Goal: Check status

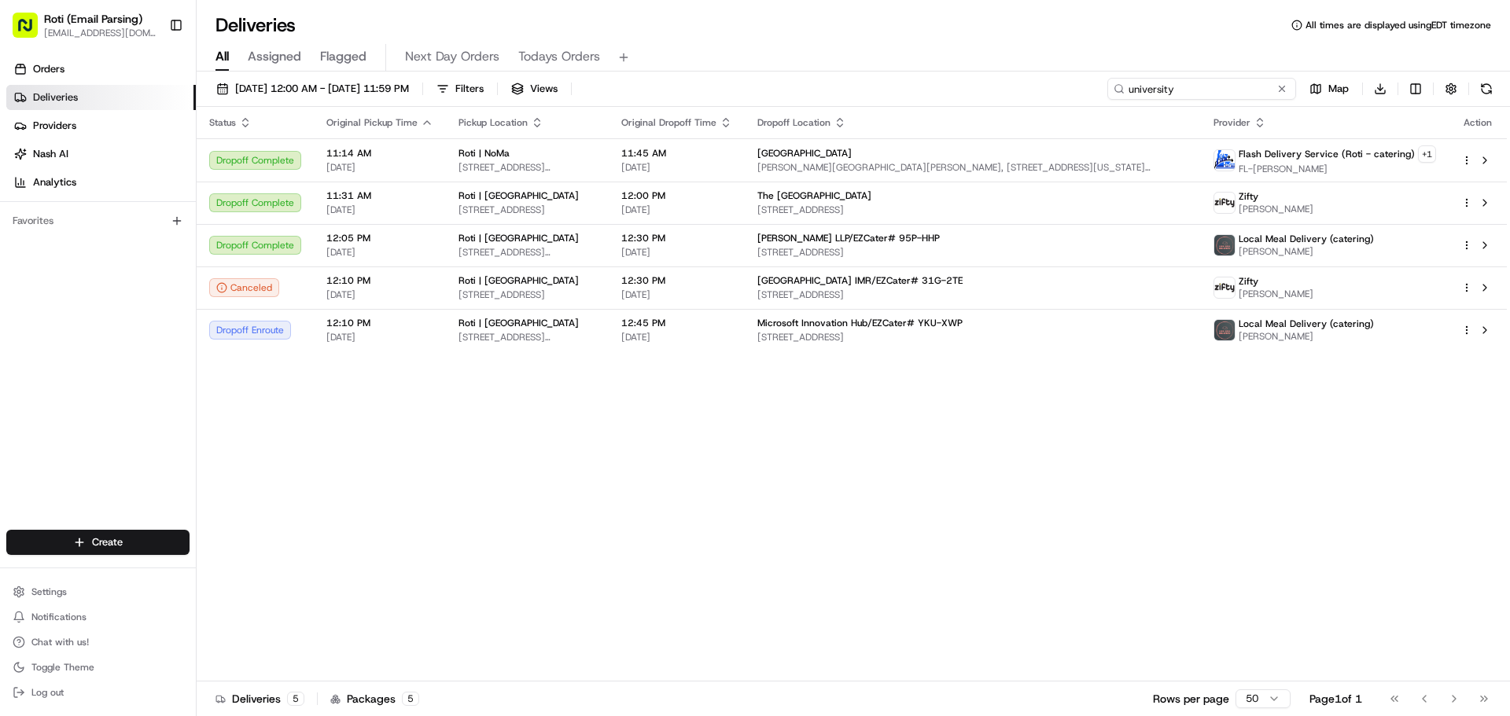
click at [1269, 84] on input "university" at bounding box center [1201, 89] width 189 height 22
click at [1282, 91] on button at bounding box center [1282, 89] width 16 height 16
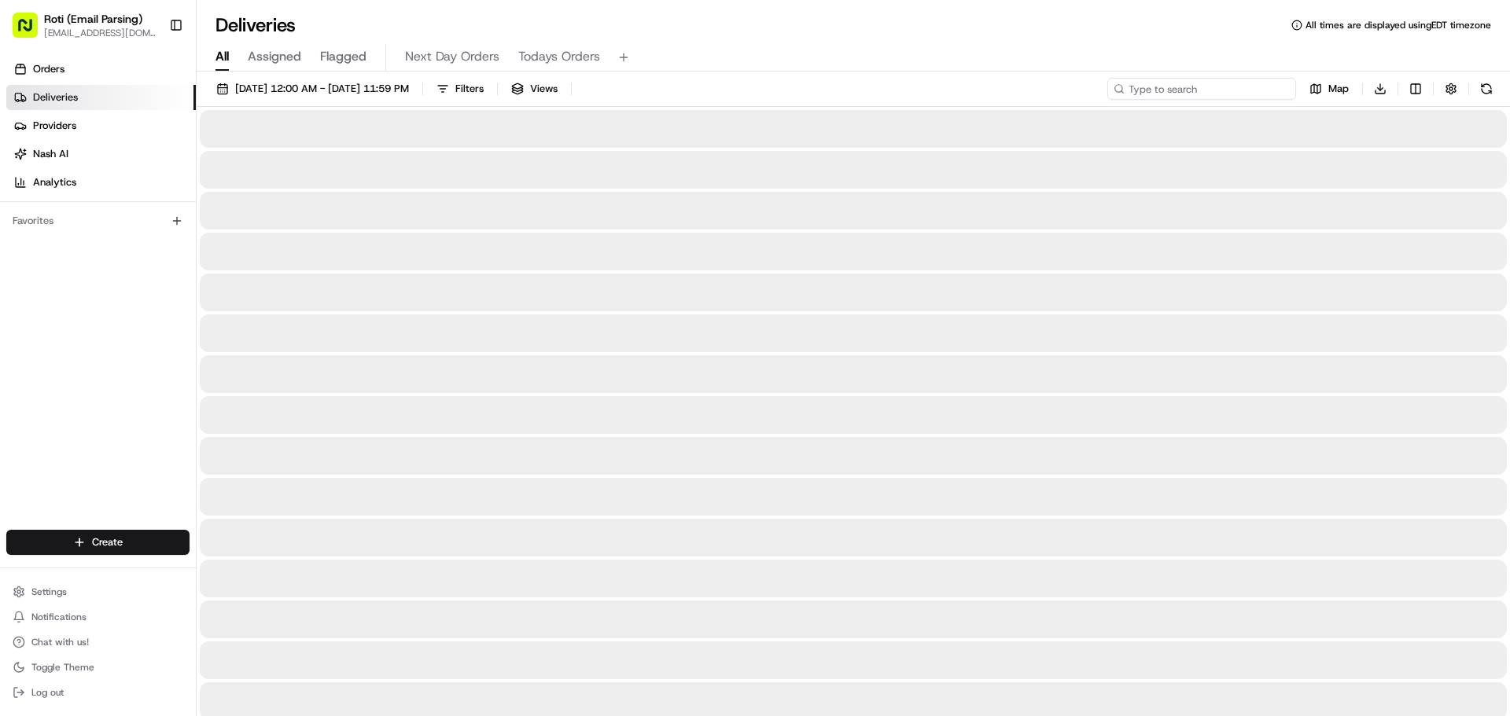
click at [1228, 91] on input at bounding box center [1201, 89] width 189 height 22
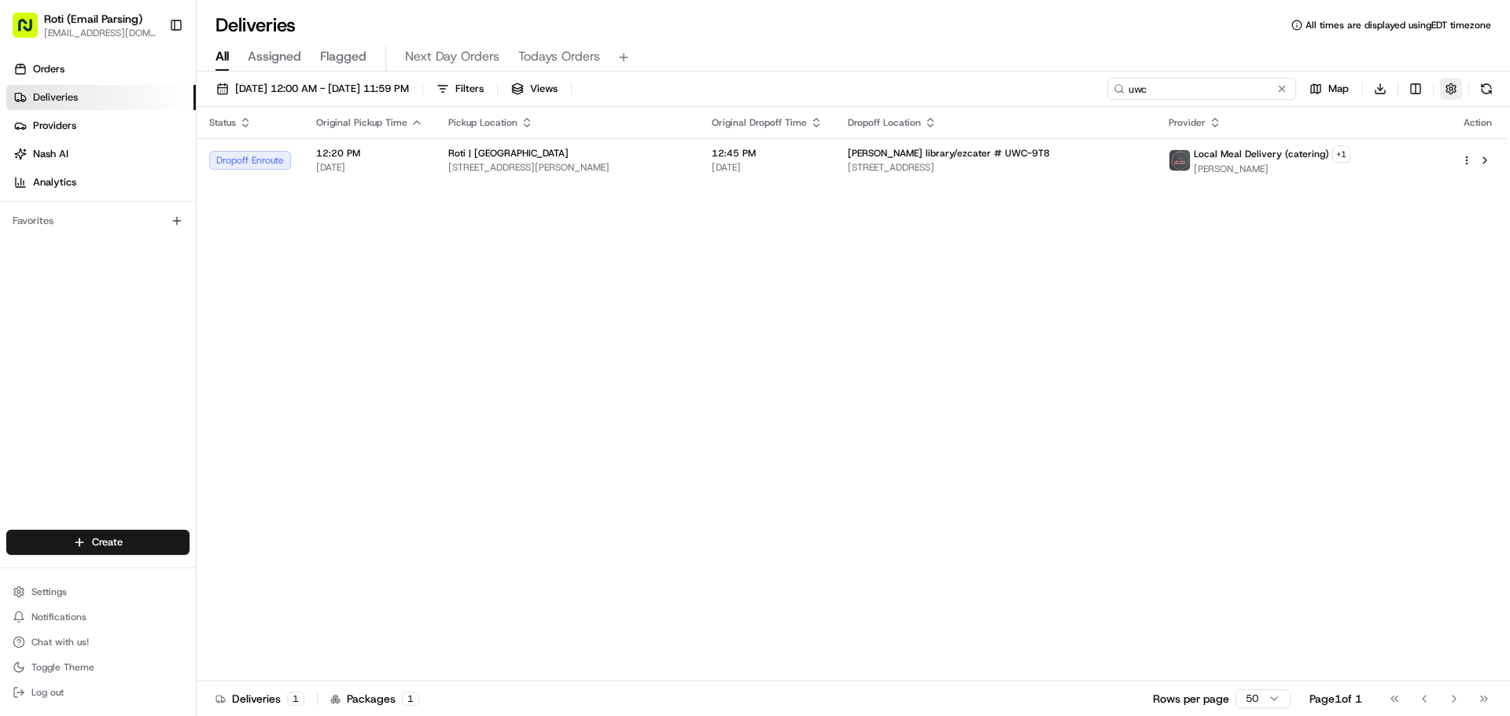
type input "uwc"
click at [1452, 83] on button "button" at bounding box center [1451, 89] width 22 height 22
click at [1411, 158] on html "Roti (Email Parsing) [EMAIL_ADDRESS][DOMAIN_NAME] Toggle Sidebar Orders Deliver…" at bounding box center [755, 358] width 1510 height 716
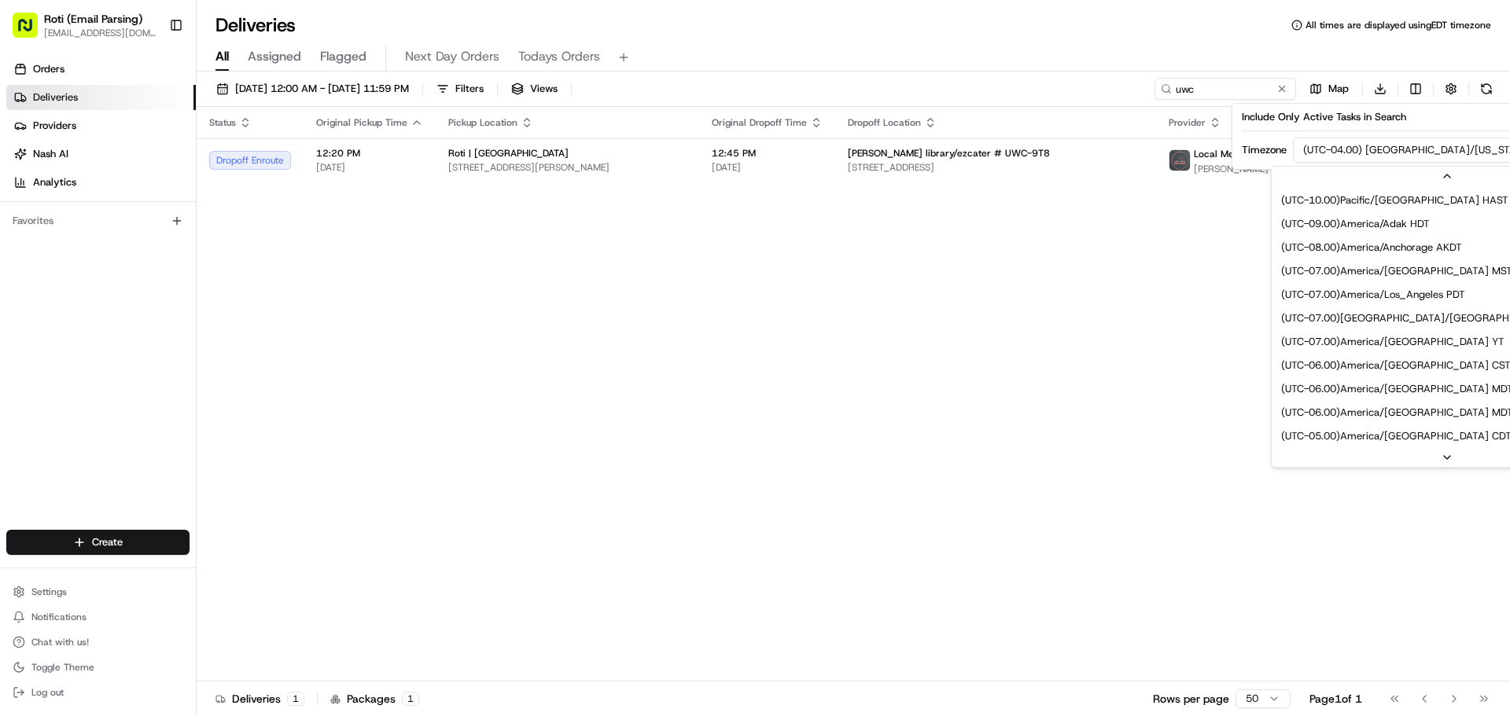
scroll to position [94, 0]
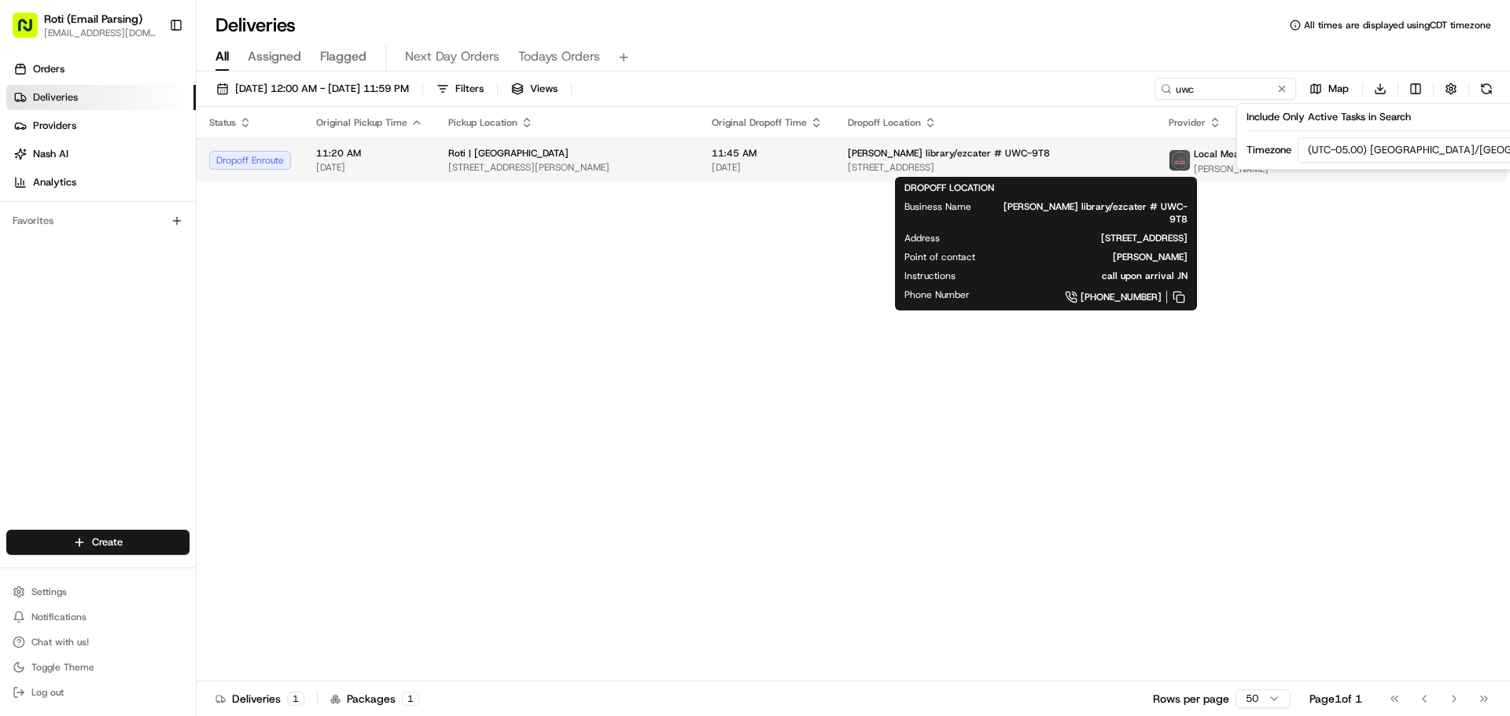
click at [981, 156] on span "[PERSON_NAME] library/ezcater # UWC-9T8" at bounding box center [949, 153] width 202 height 13
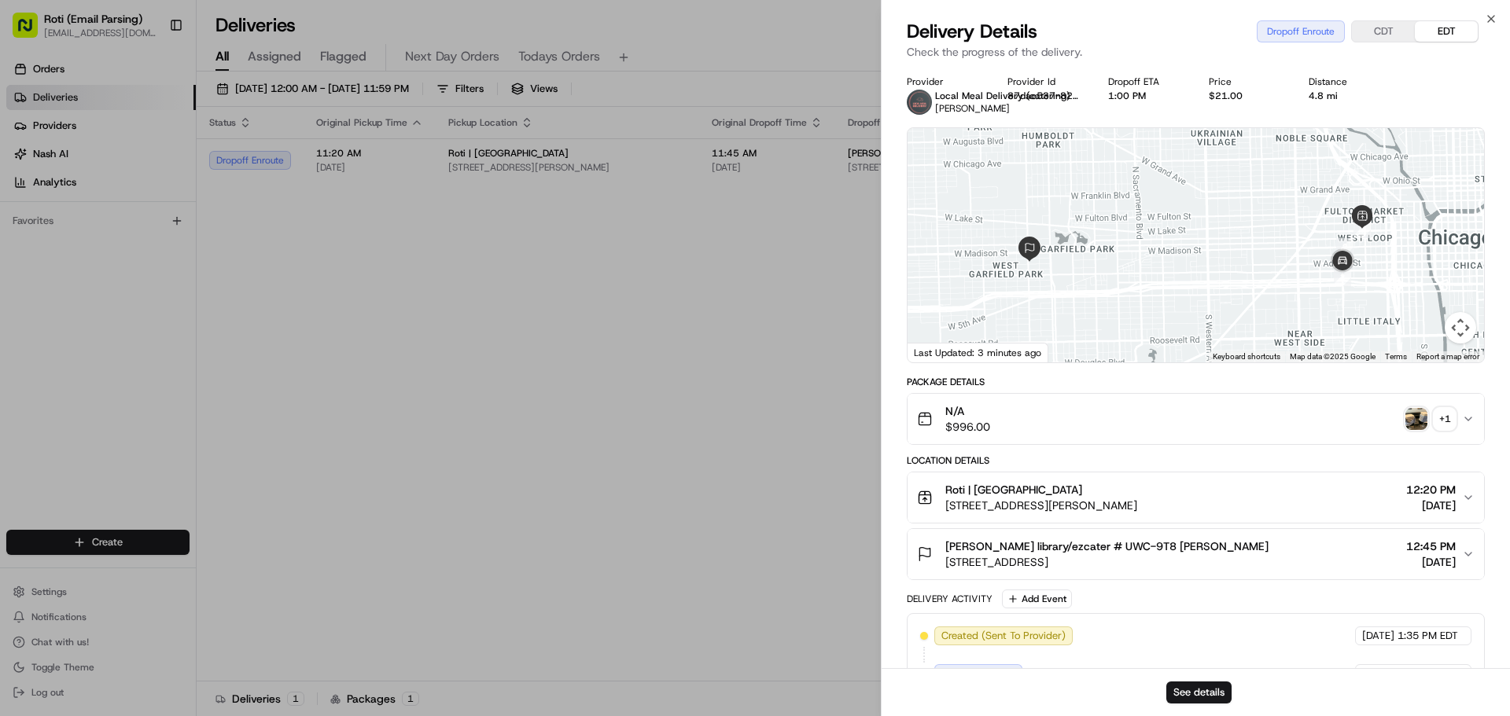
click at [1380, 22] on button "CDT" at bounding box center [1383, 31] width 63 height 20
click at [1432, 29] on button "EDT" at bounding box center [1445, 31] width 63 height 20
click at [1175, 686] on button "See details" at bounding box center [1198, 693] width 65 height 22
click at [1449, 423] on div "+ 1" at bounding box center [1444, 419] width 22 height 22
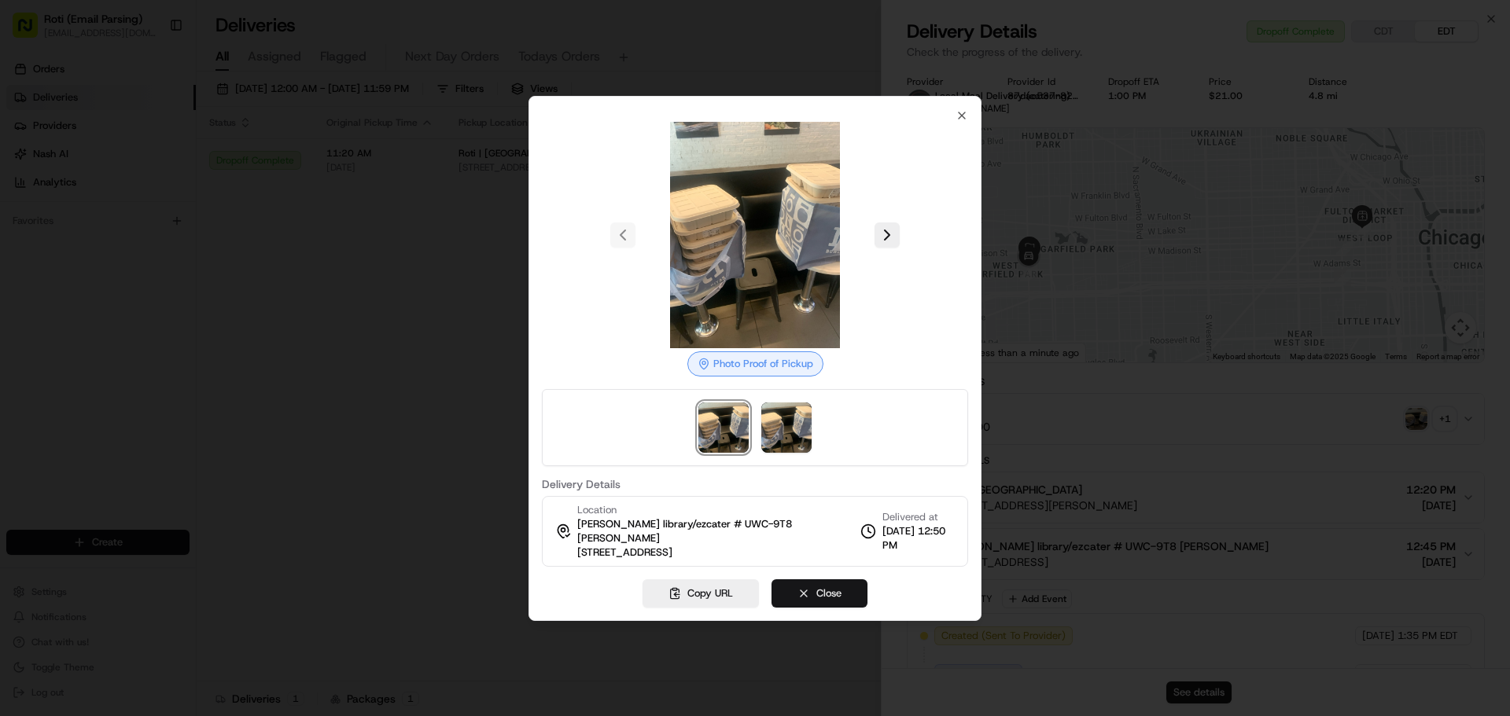
click at [798, 588] on button "Close" at bounding box center [819, 593] width 96 height 28
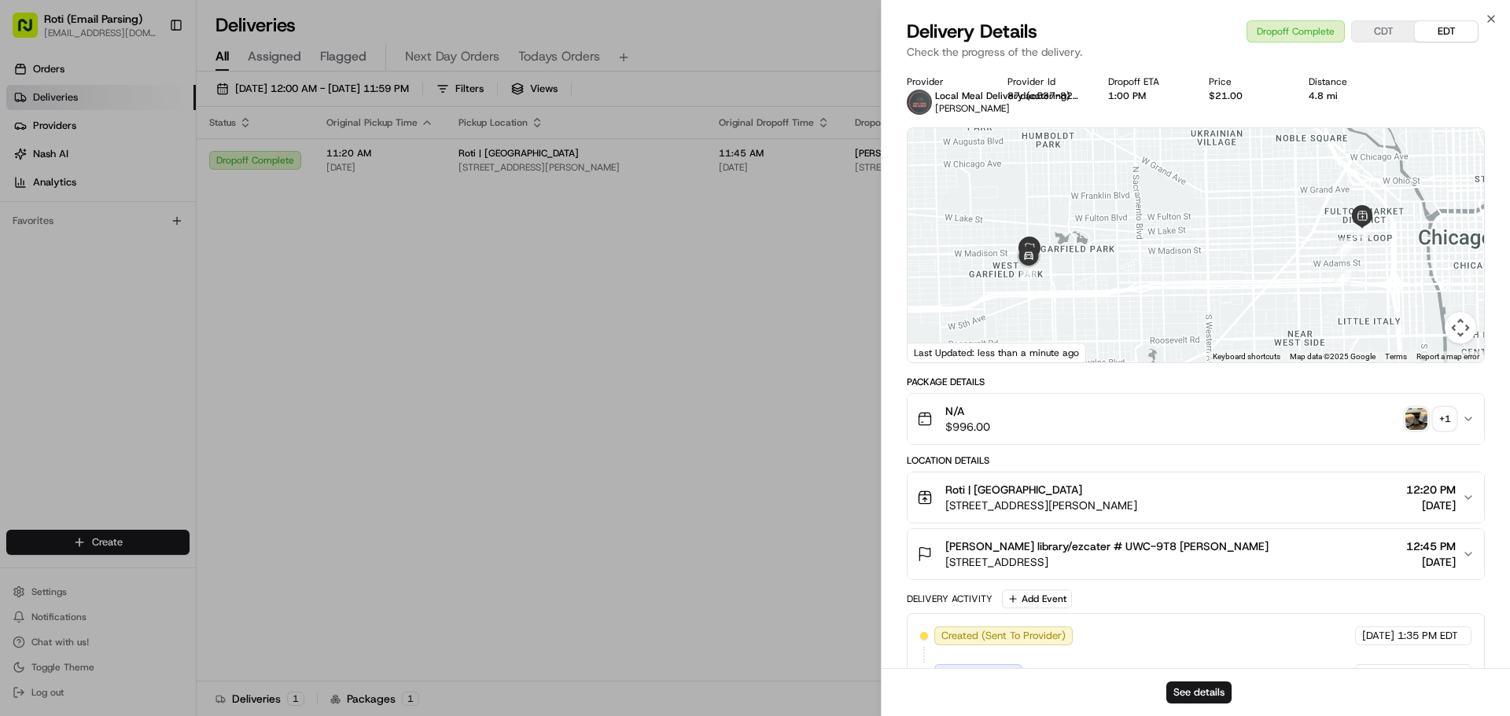
click at [1465, 429] on button "N/A $996.00 + 1" at bounding box center [1195, 419] width 576 height 50
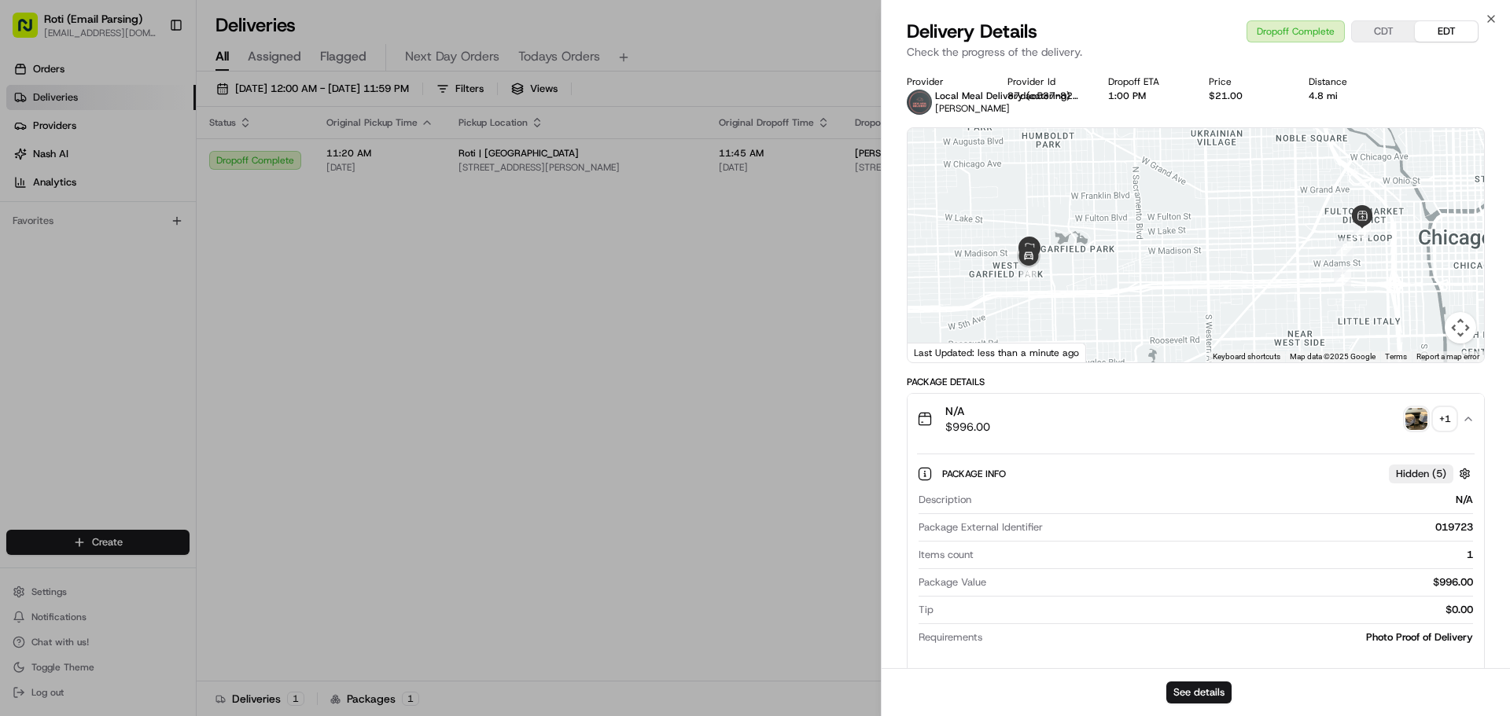
click at [1465, 419] on icon "button" at bounding box center [1468, 419] width 13 height 13
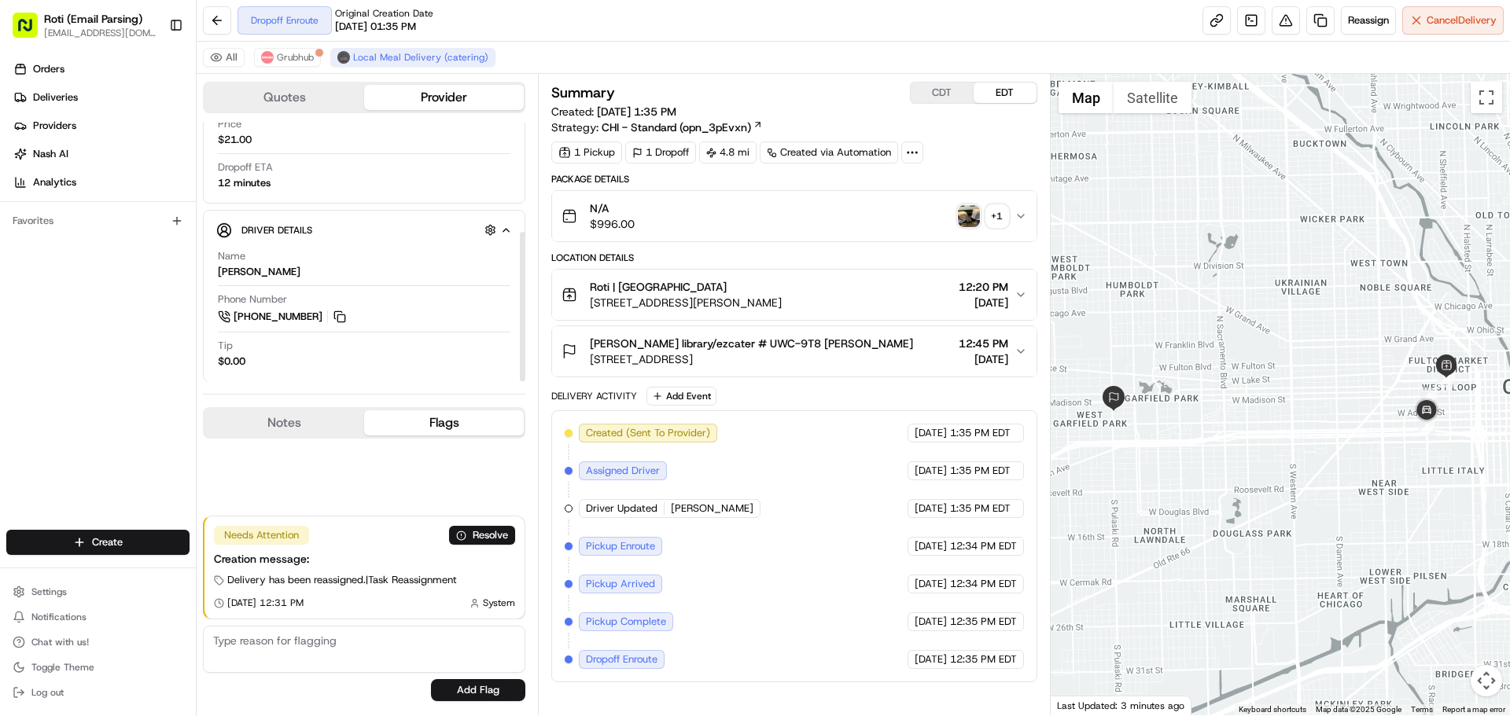
scroll to position [189, 0]
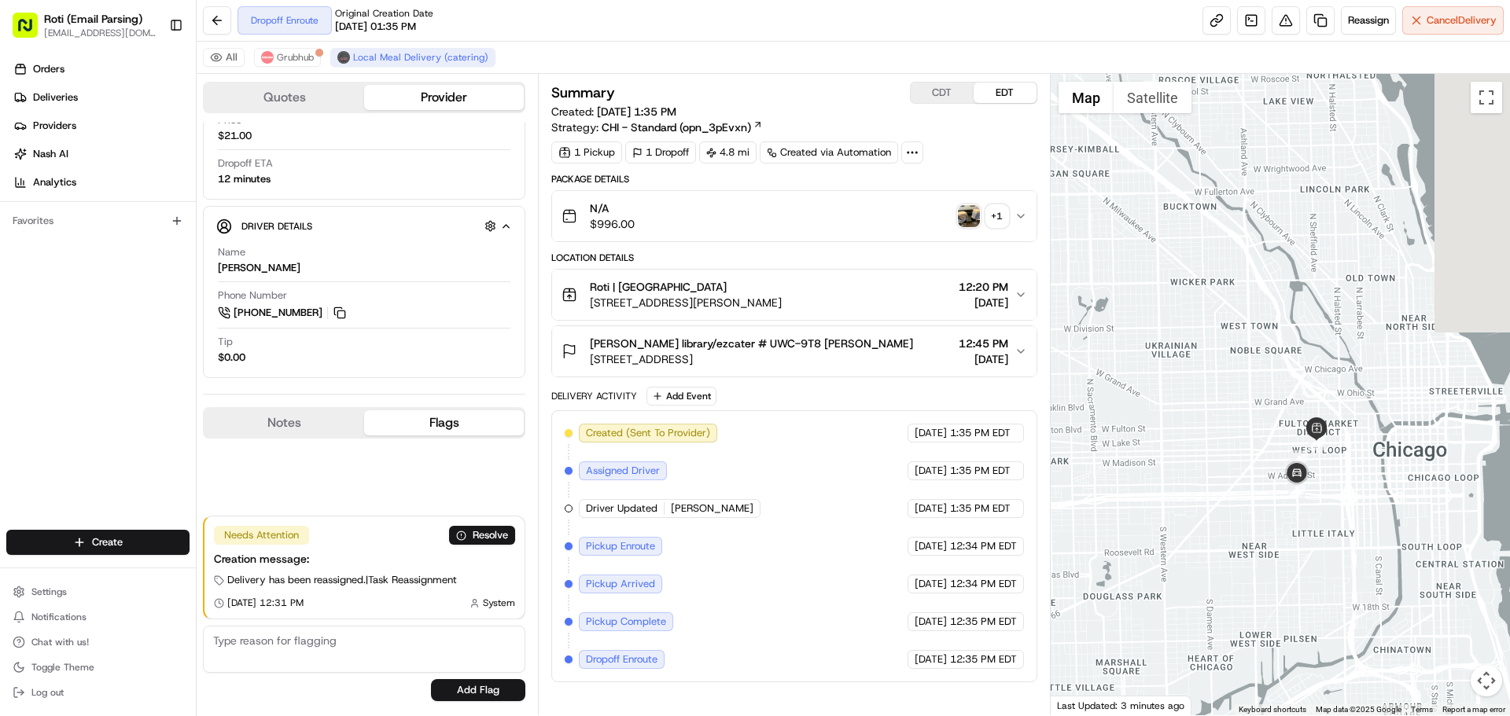
drag, startPoint x: 1330, startPoint y: 452, endPoint x: 1135, endPoint y: 521, distance: 207.4
click at [1135, 521] on div at bounding box center [1280, 395] width 460 height 642
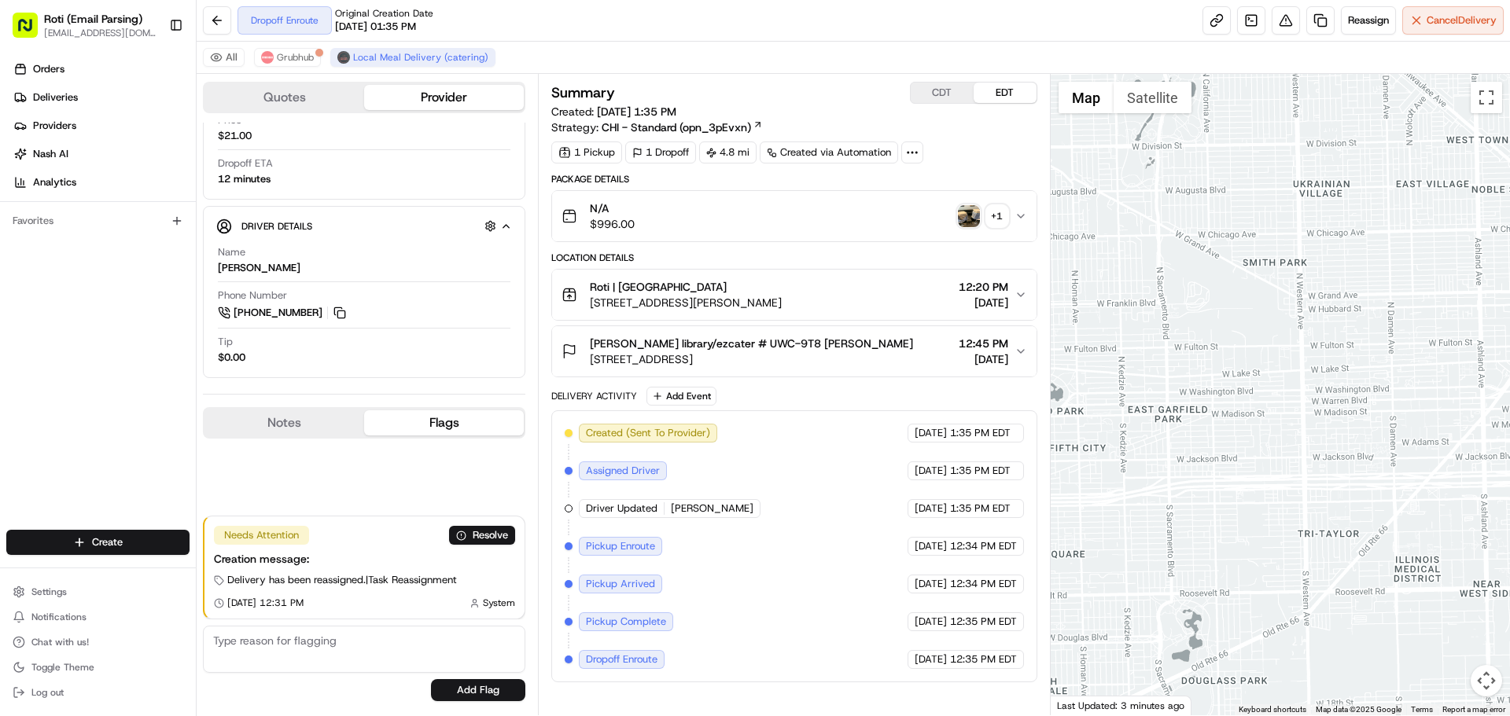
drag, startPoint x: 1174, startPoint y: 497, endPoint x: 1509, endPoint y: 477, distance: 335.5
click at [1509, 477] on div at bounding box center [1280, 395] width 460 height 642
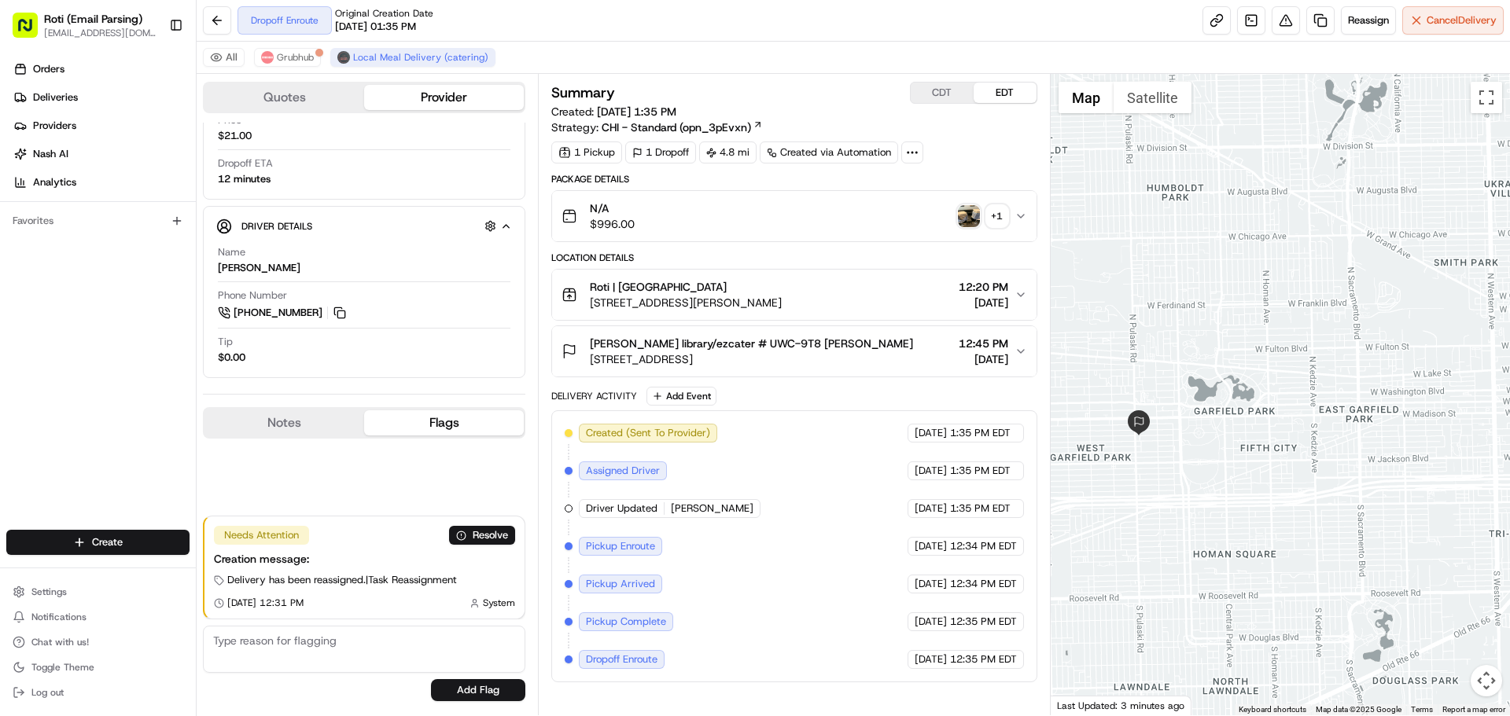
drag, startPoint x: 1216, startPoint y: 491, endPoint x: 1412, endPoint y: 491, distance: 196.6
click at [1412, 491] on div at bounding box center [1280, 395] width 460 height 642
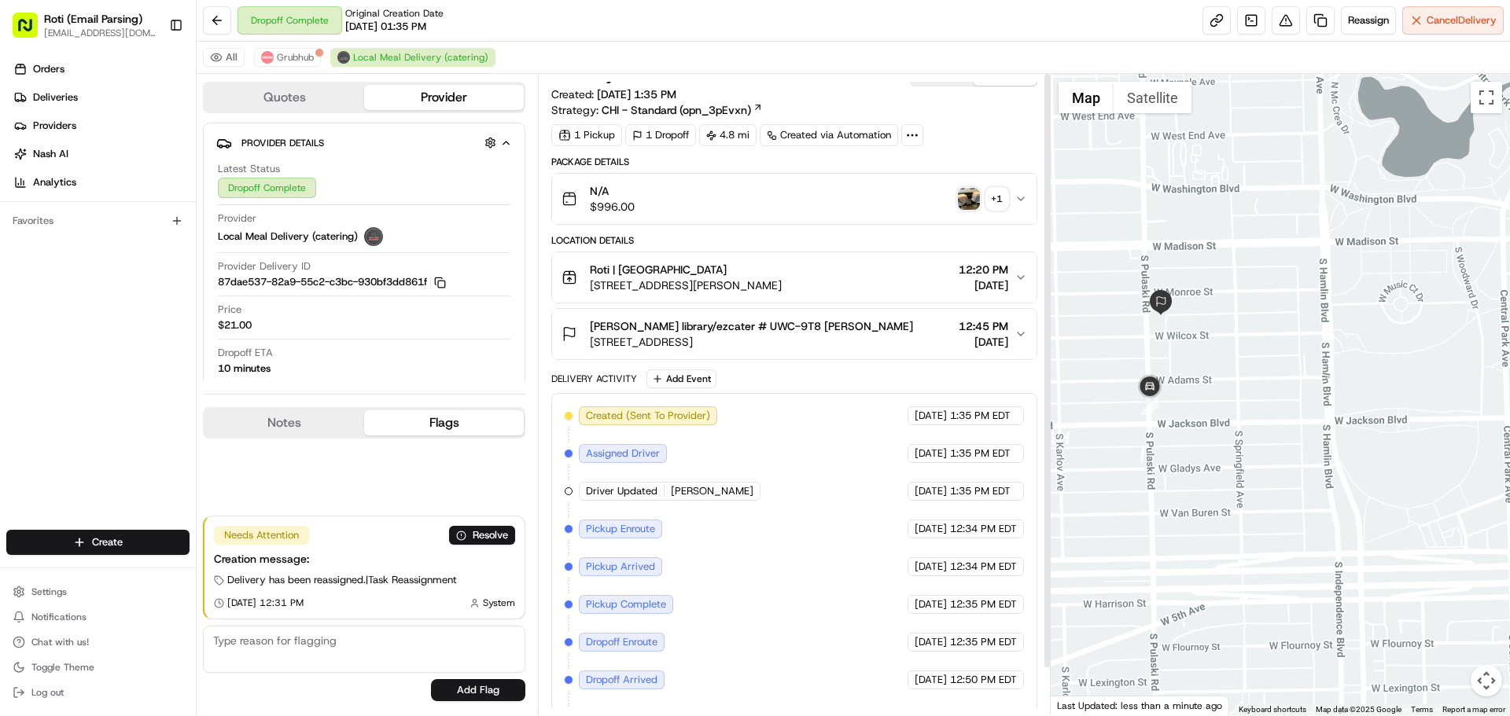
scroll to position [0, 0]
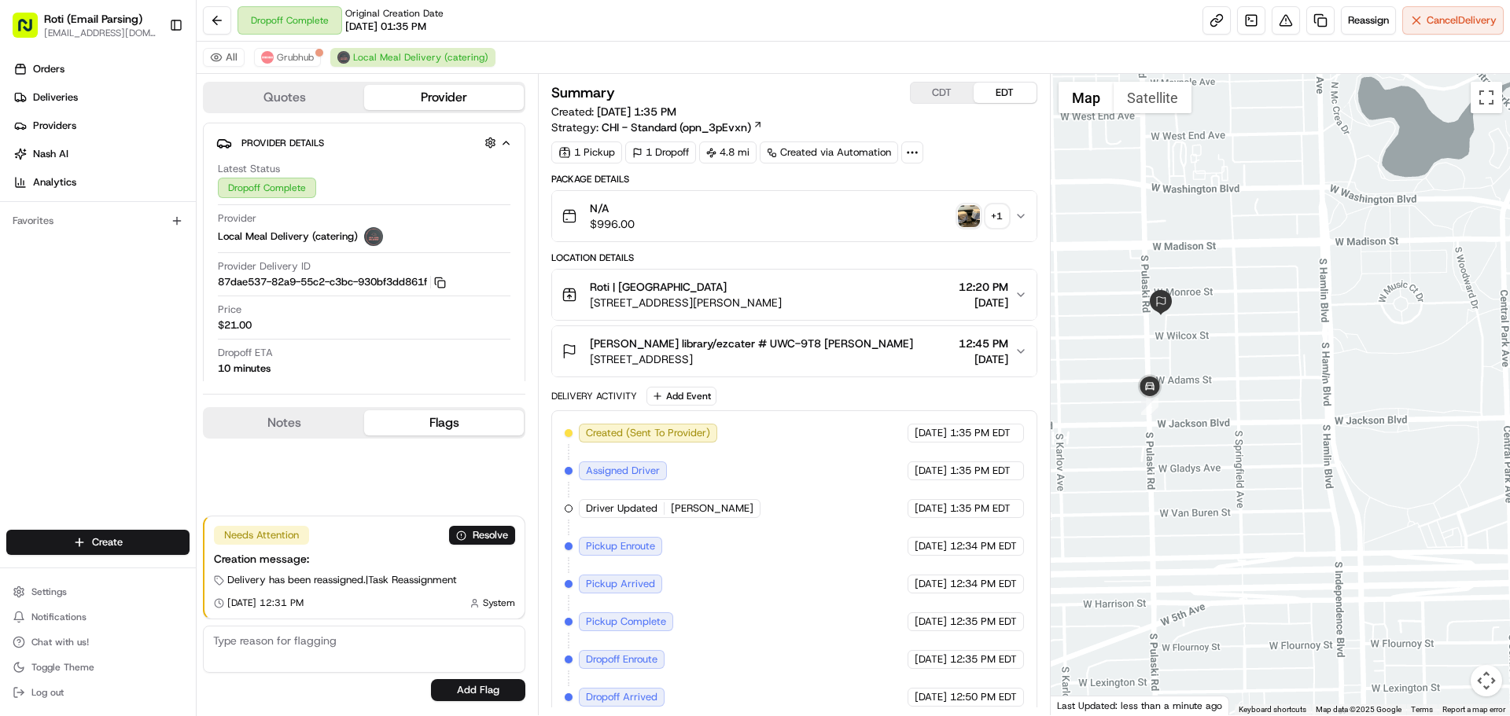
click at [1023, 217] on icon "button" at bounding box center [1020, 216] width 13 height 13
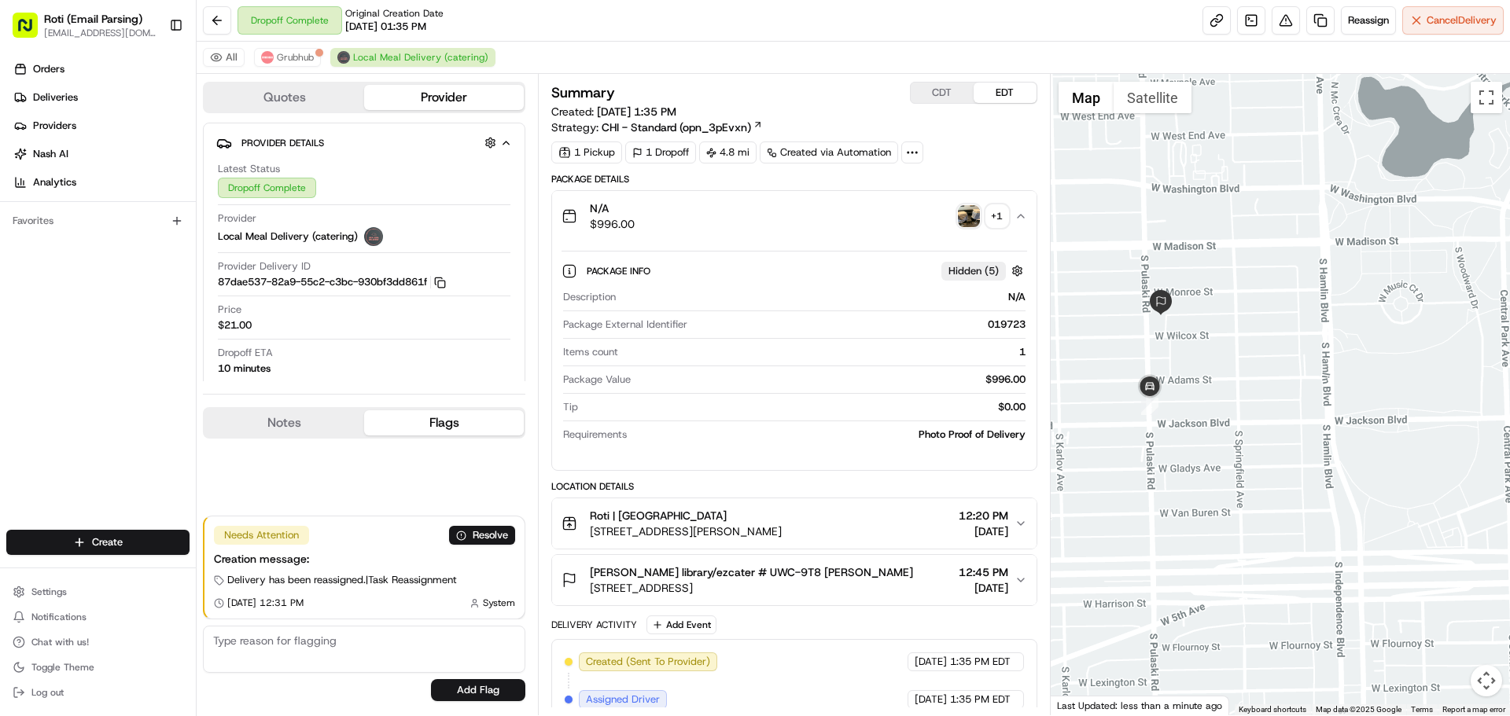
click at [966, 221] on img "button" at bounding box center [969, 216] width 22 height 22
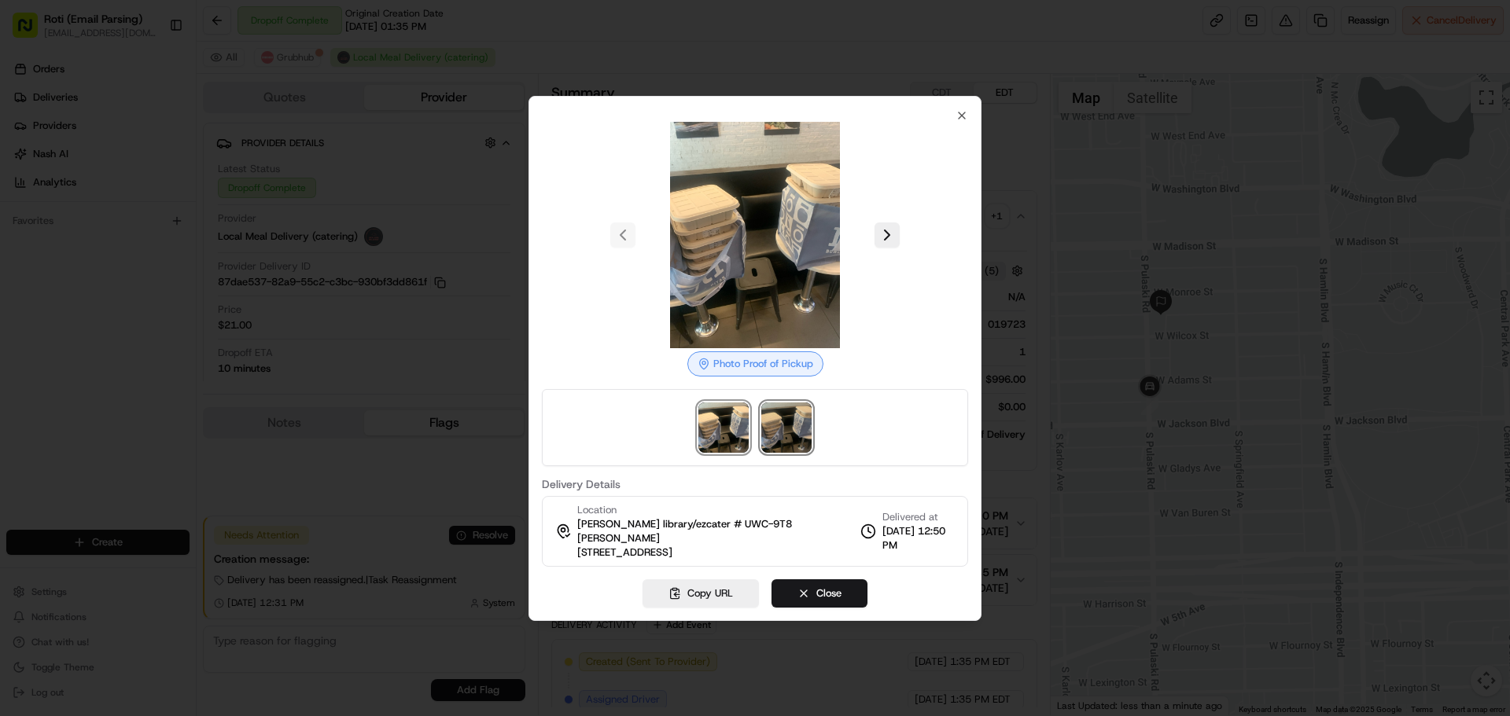
click at [784, 427] on img at bounding box center [786, 428] width 50 height 50
click at [726, 432] on img at bounding box center [723, 428] width 50 height 50
click at [952, 122] on div "Photo Proof of Pickup Delivery Details Location Legler library/ezcater # UWC-9T…" at bounding box center [755, 338] width 426 height 458
click at [963, 116] on icon "button" at bounding box center [961, 115] width 13 height 13
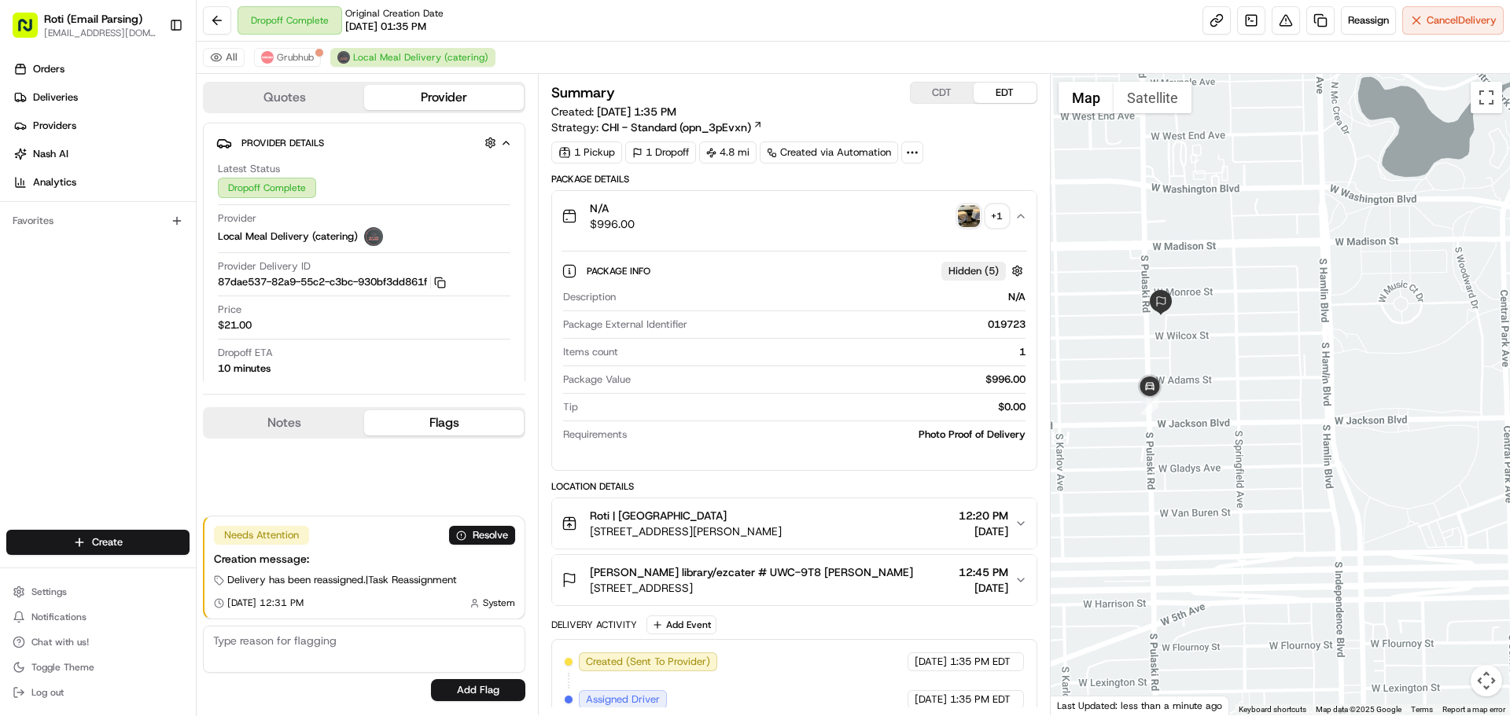
click at [1014, 209] on div "N/A $996.00 + 1" at bounding box center [787, 215] width 452 height 31
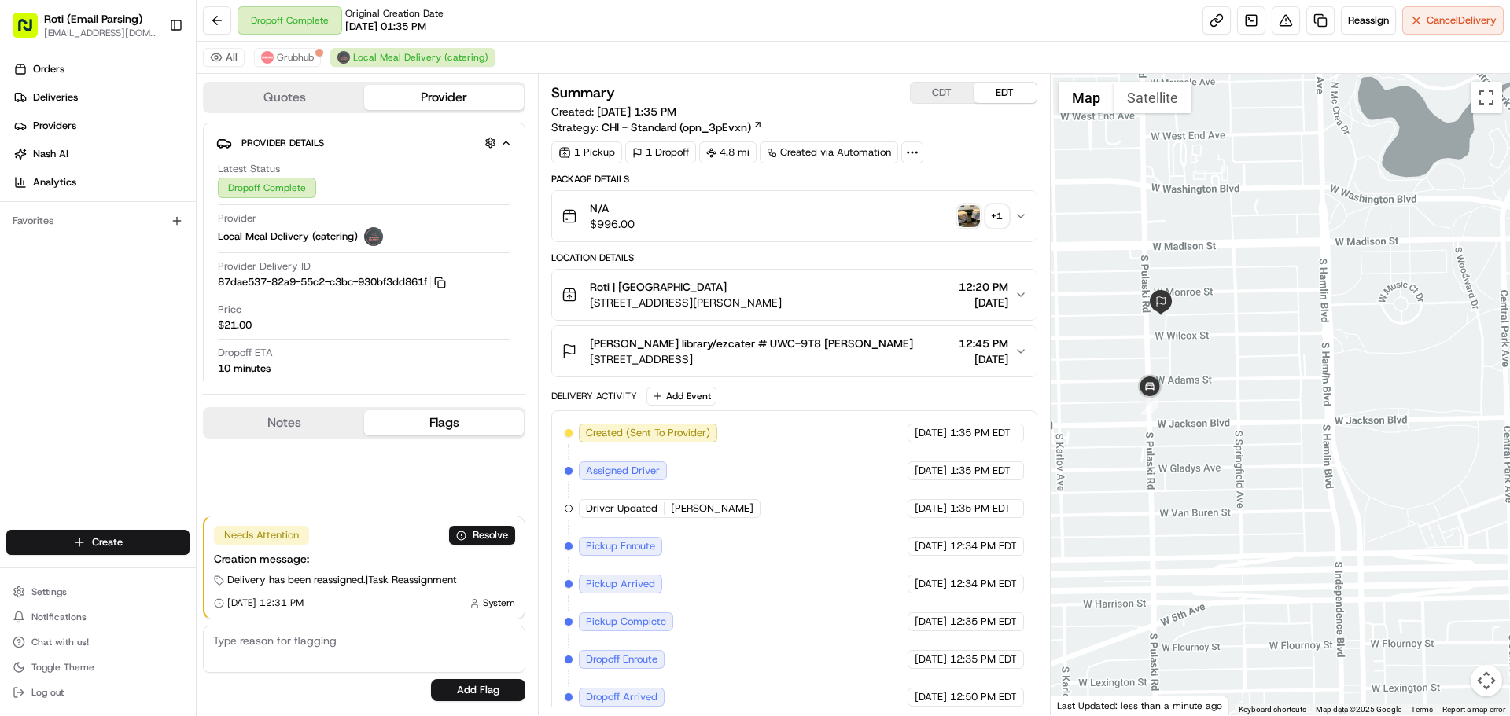
click at [1014, 209] on div "N/A $996.00 + 1" at bounding box center [787, 215] width 452 height 31
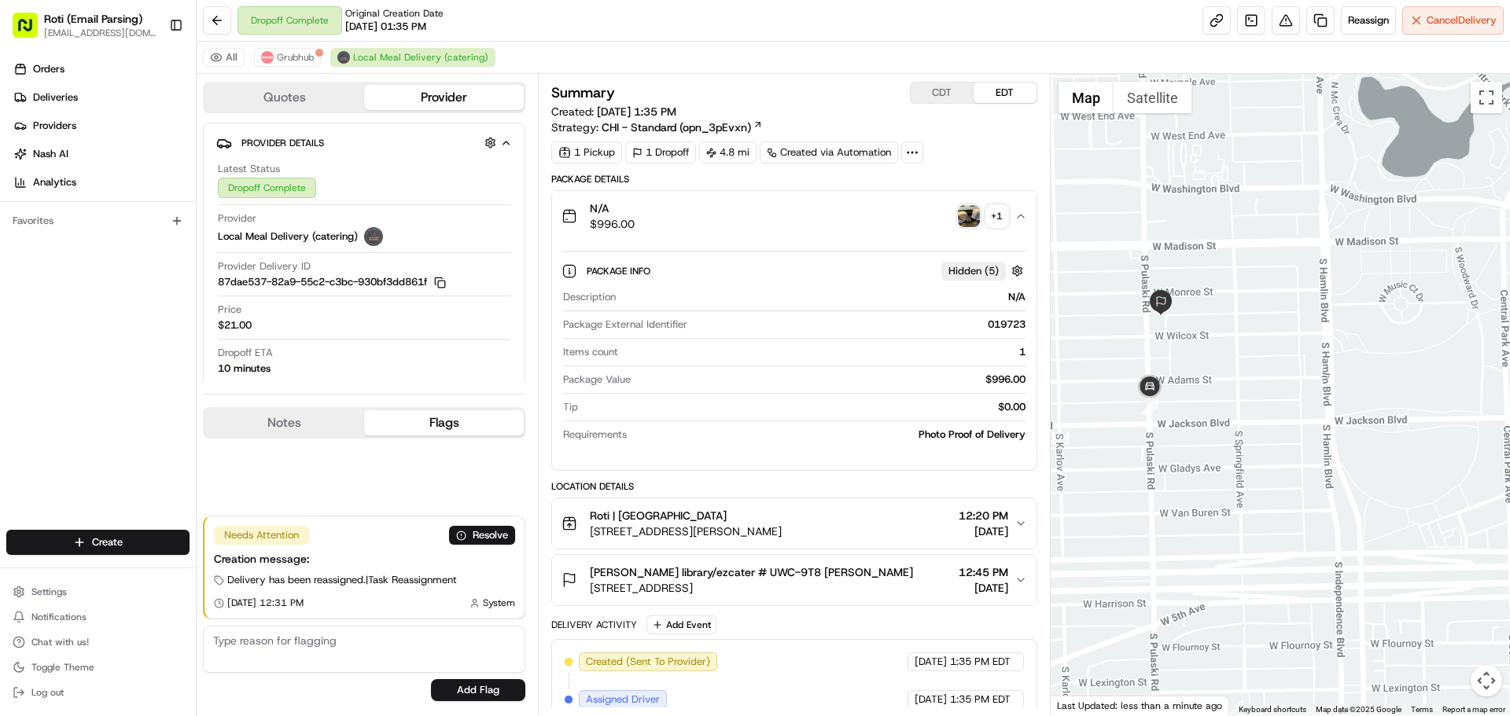
click at [999, 213] on div "+ 1" at bounding box center [997, 216] width 22 height 22
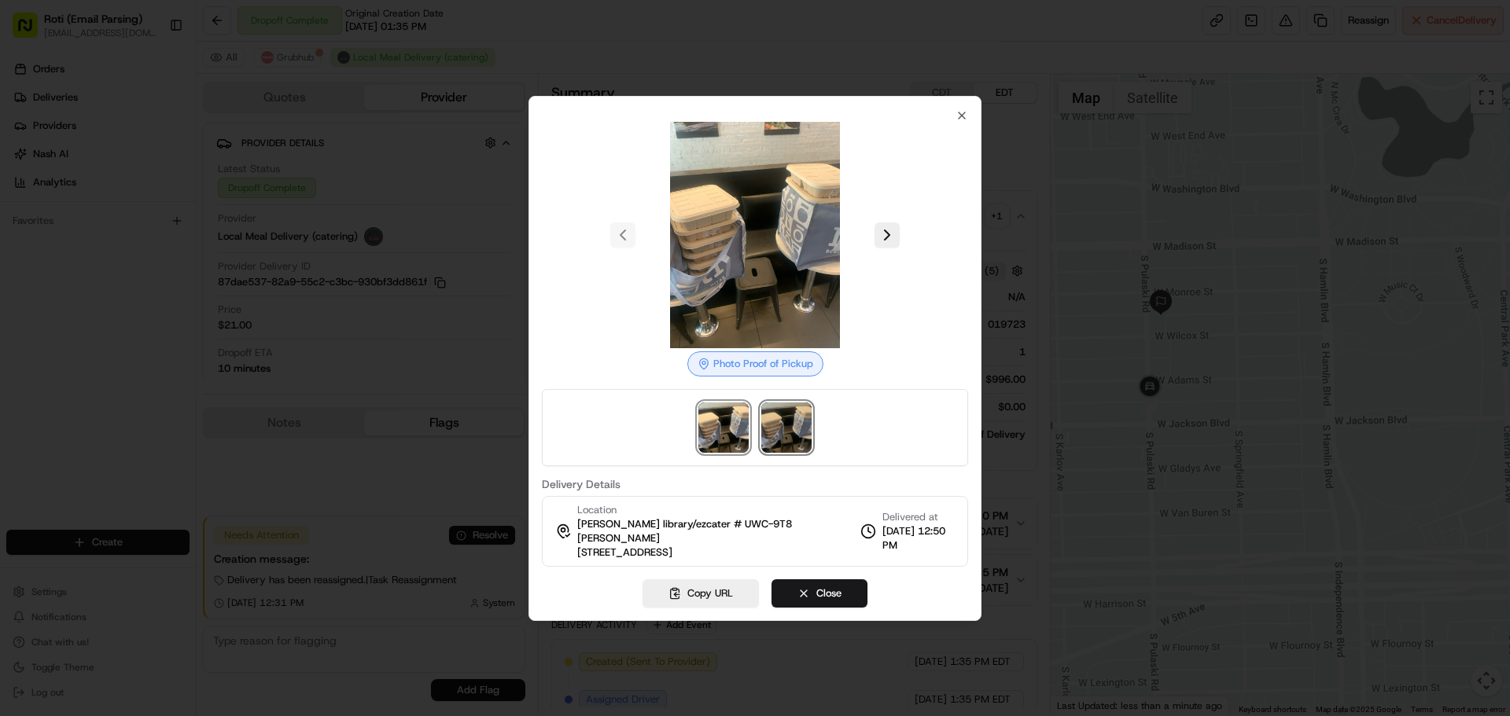
click at [778, 432] on img at bounding box center [786, 428] width 50 height 50
click at [732, 433] on img at bounding box center [723, 428] width 50 height 50
click at [418, 418] on div at bounding box center [755, 358] width 1510 height 716
